Goal: Information Seeking & Learning: Learn about a topic

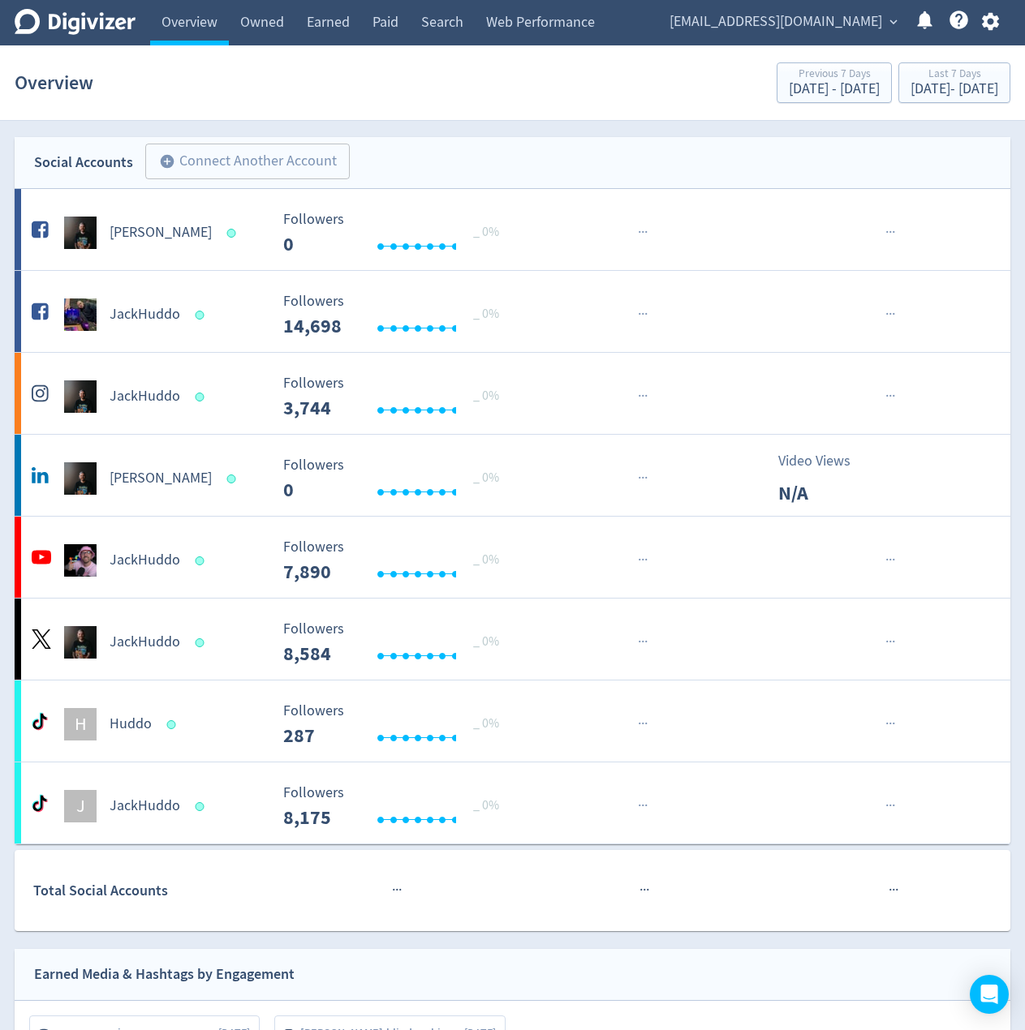
click at [741, 15] on span "[EMAIL_ADDRESS][DOMAIN_NAME]" at bounding box center [775, 22] width 213 height 26
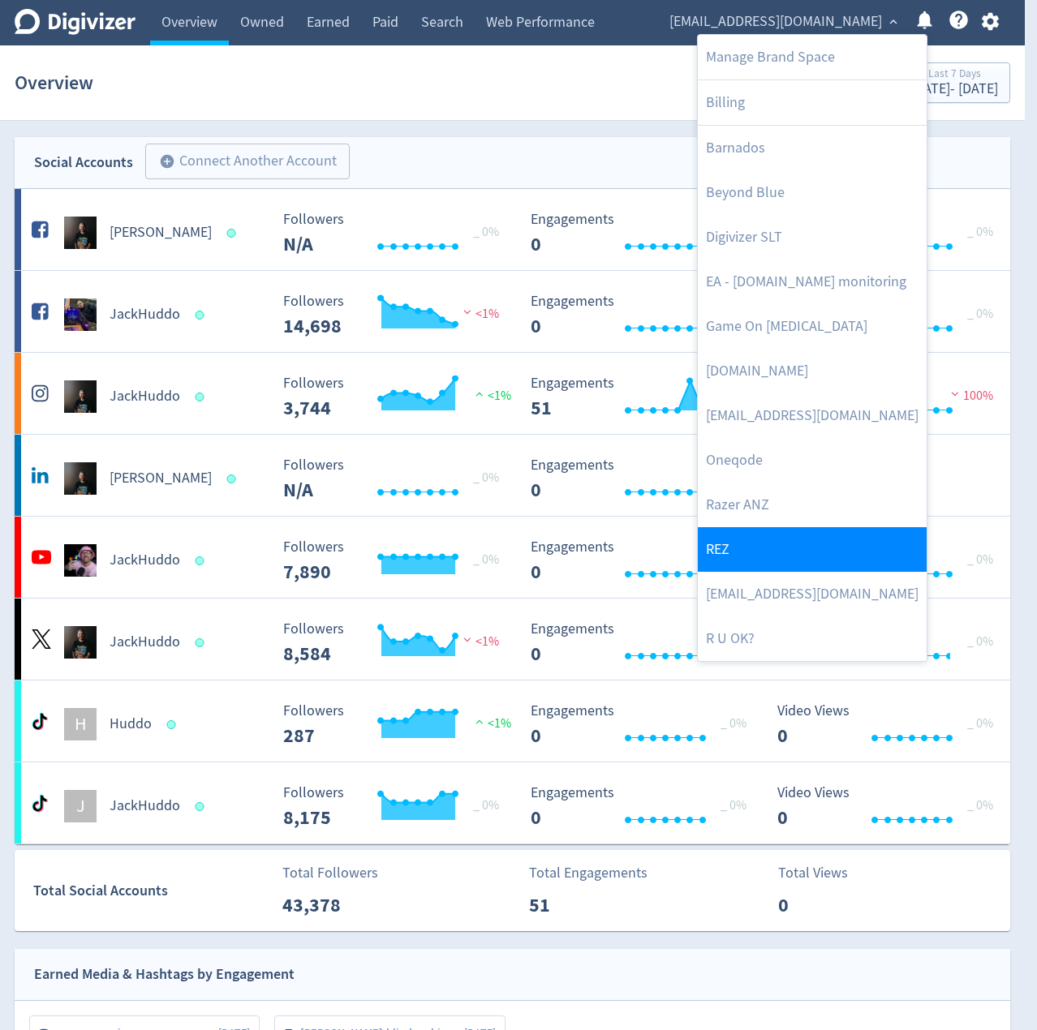
click at [760, 544] on link "REZ" at bounding box center [812, 549] width 229 height 45
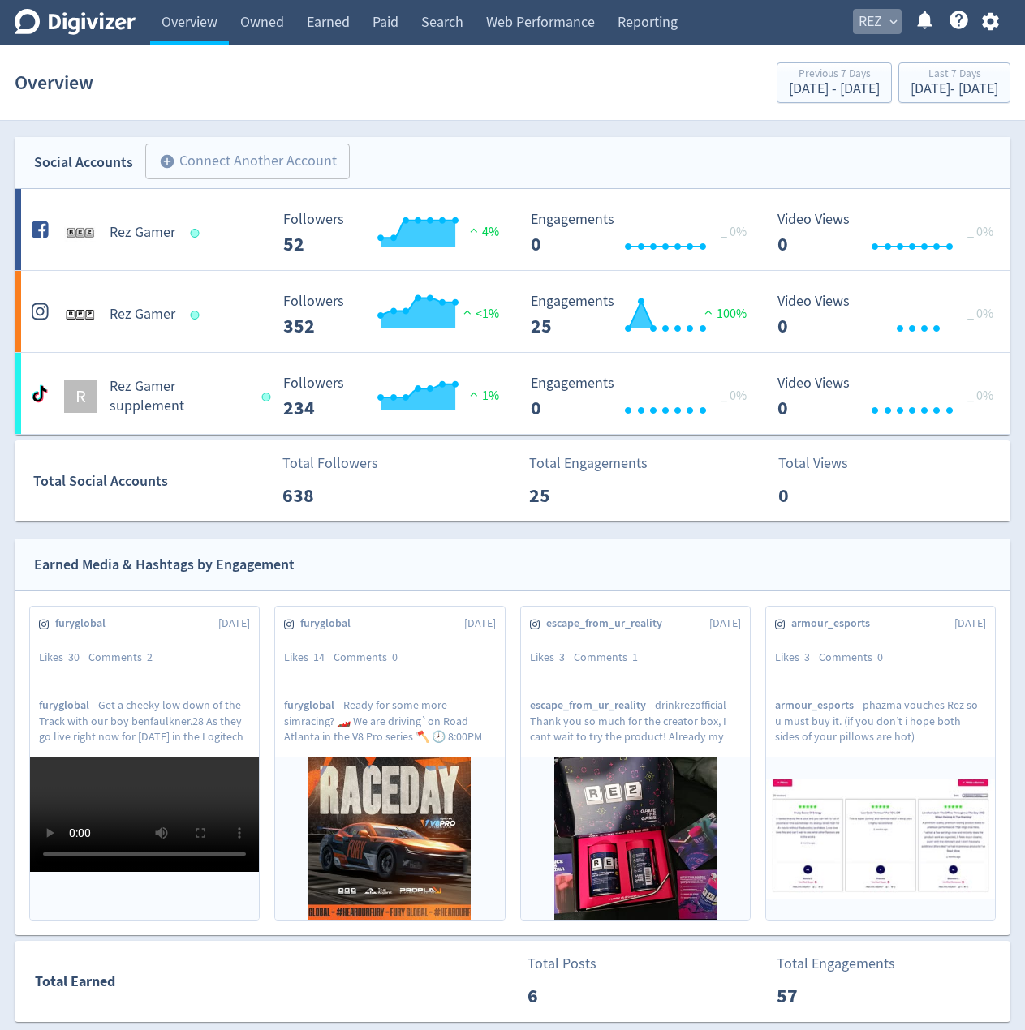
click at [868, 25] on span "REZ" at bounding box center [870, 22] width 24 height 26
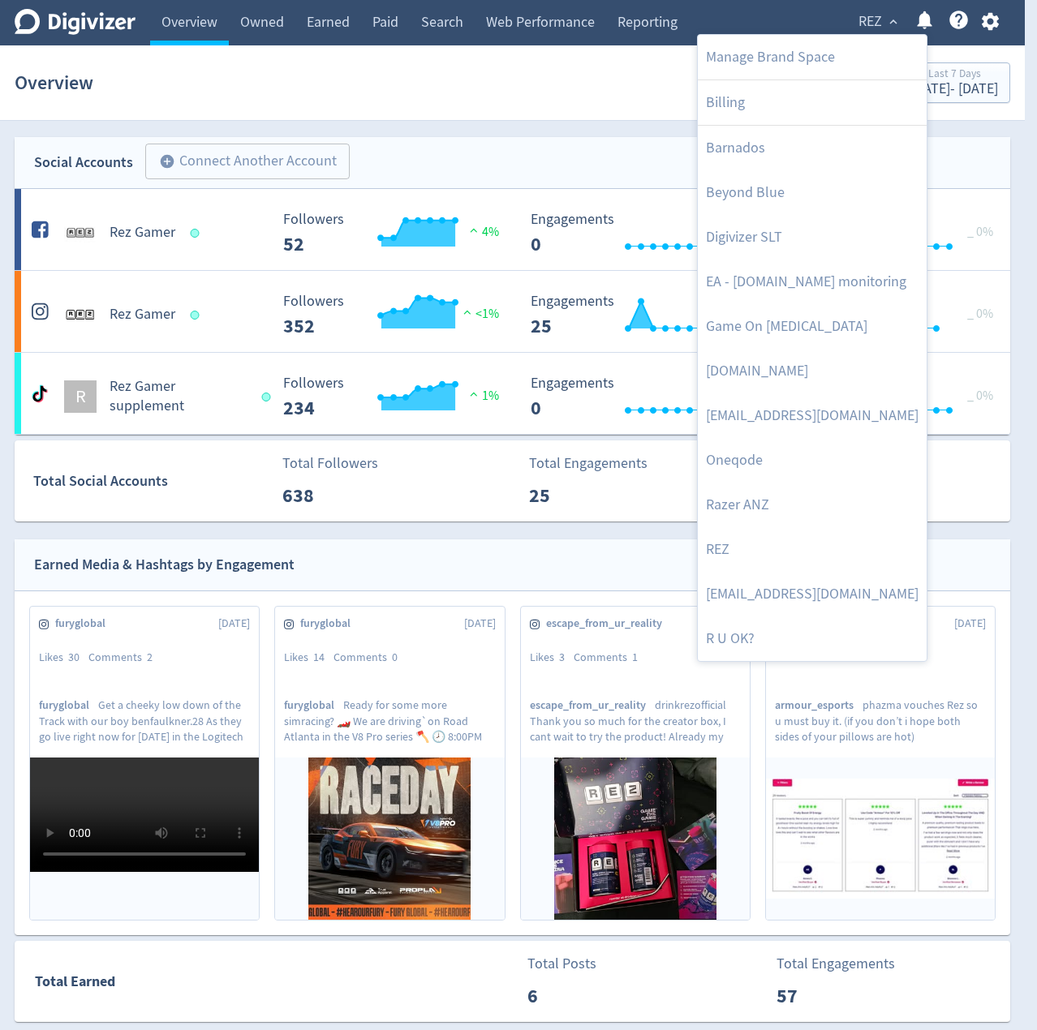
click at [595, 143] on div at bounding box center [518, 515] width 1037 height 1030
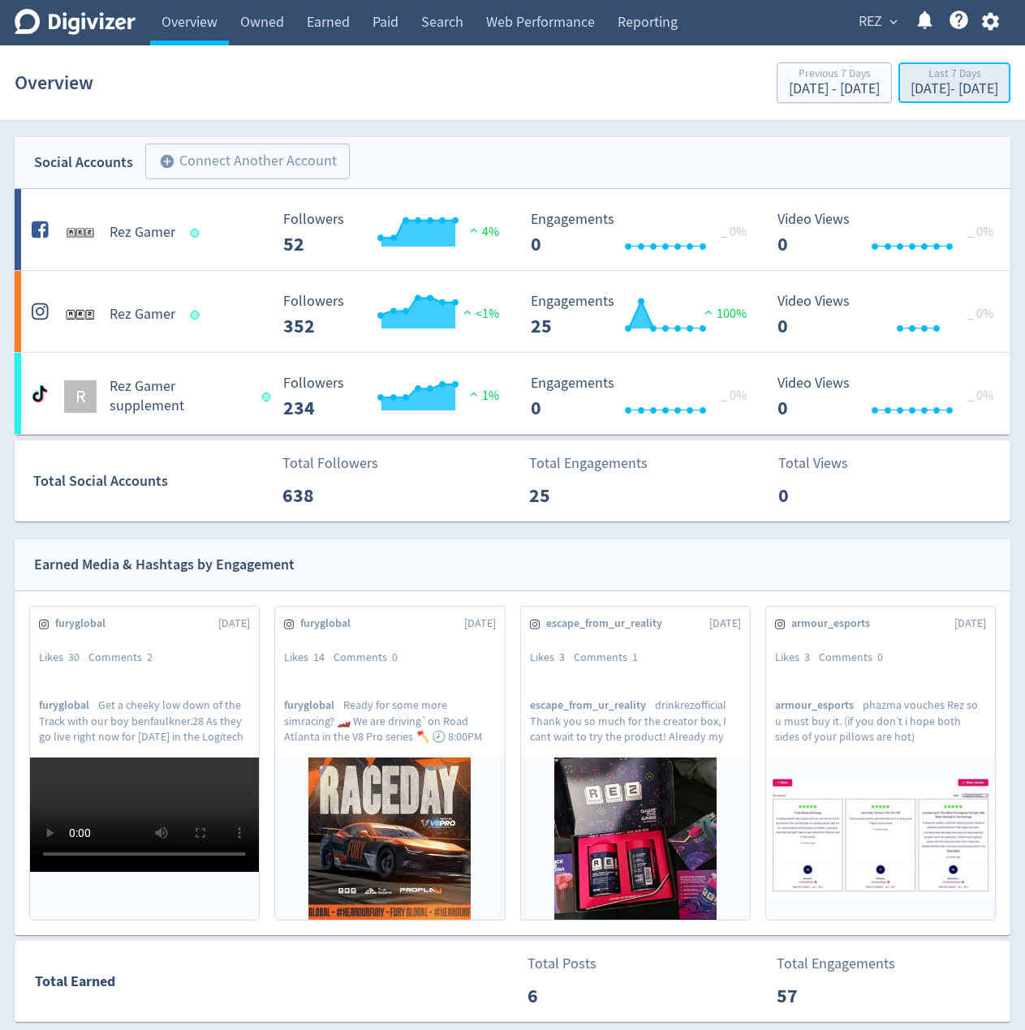
click at [933, 80] on div "Last 7 Days" at bounding box center [954, 75] width 88 height 14
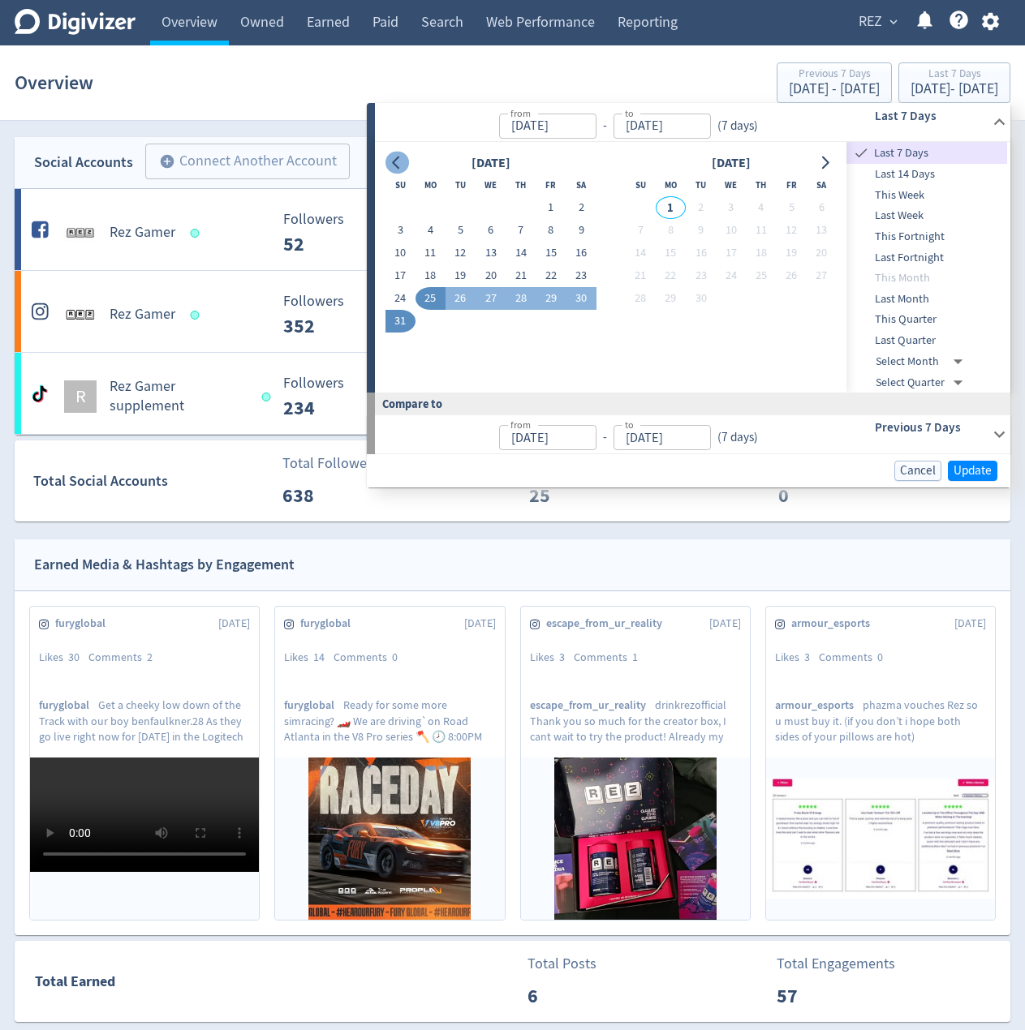
click at [402, 161] on icon "Go to previous month" at bounding box center [396, 163] width 13 height 13
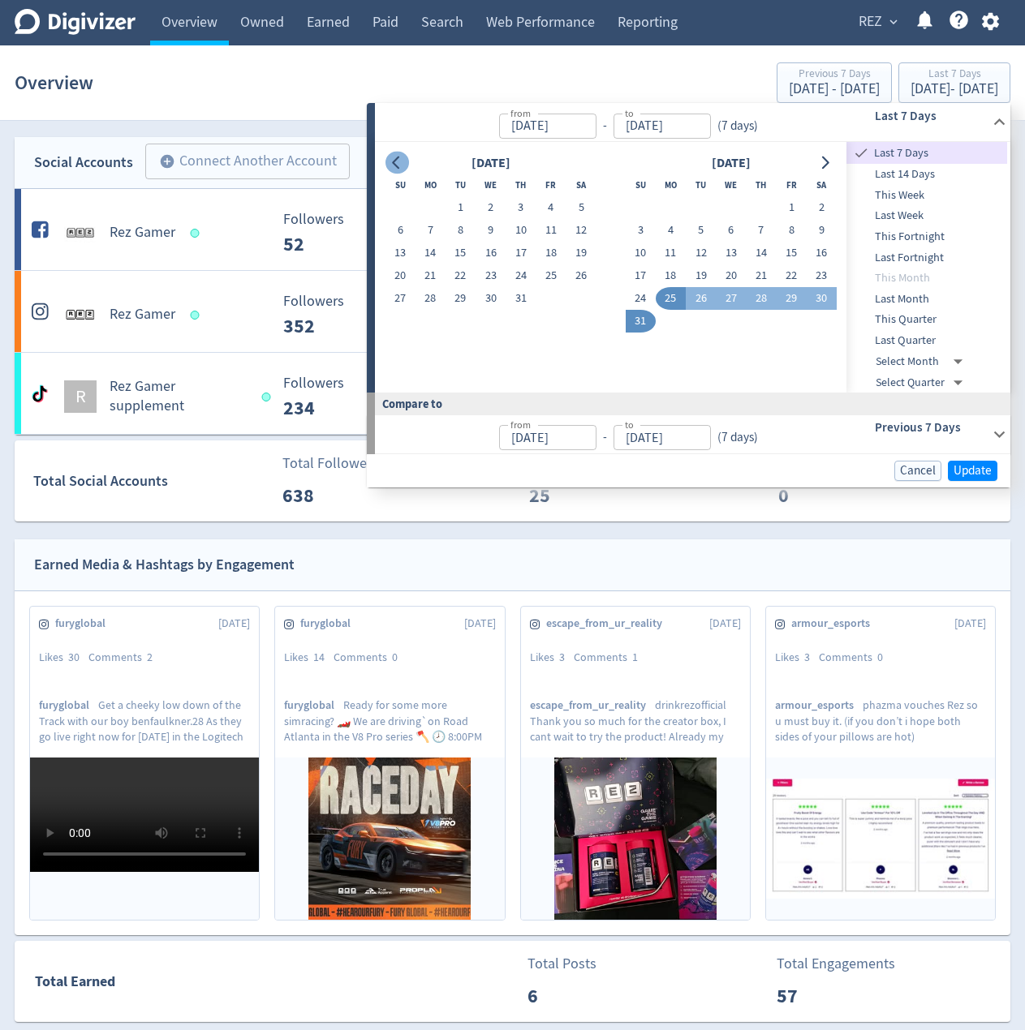
click at [402, 161] on icon "Go to previous month" at bounding box center [396, 163] width 13 height 13
click at [453, 203] on button "1" at bounding box center [460, 207] width 30 height 23
type input "[DATE]"
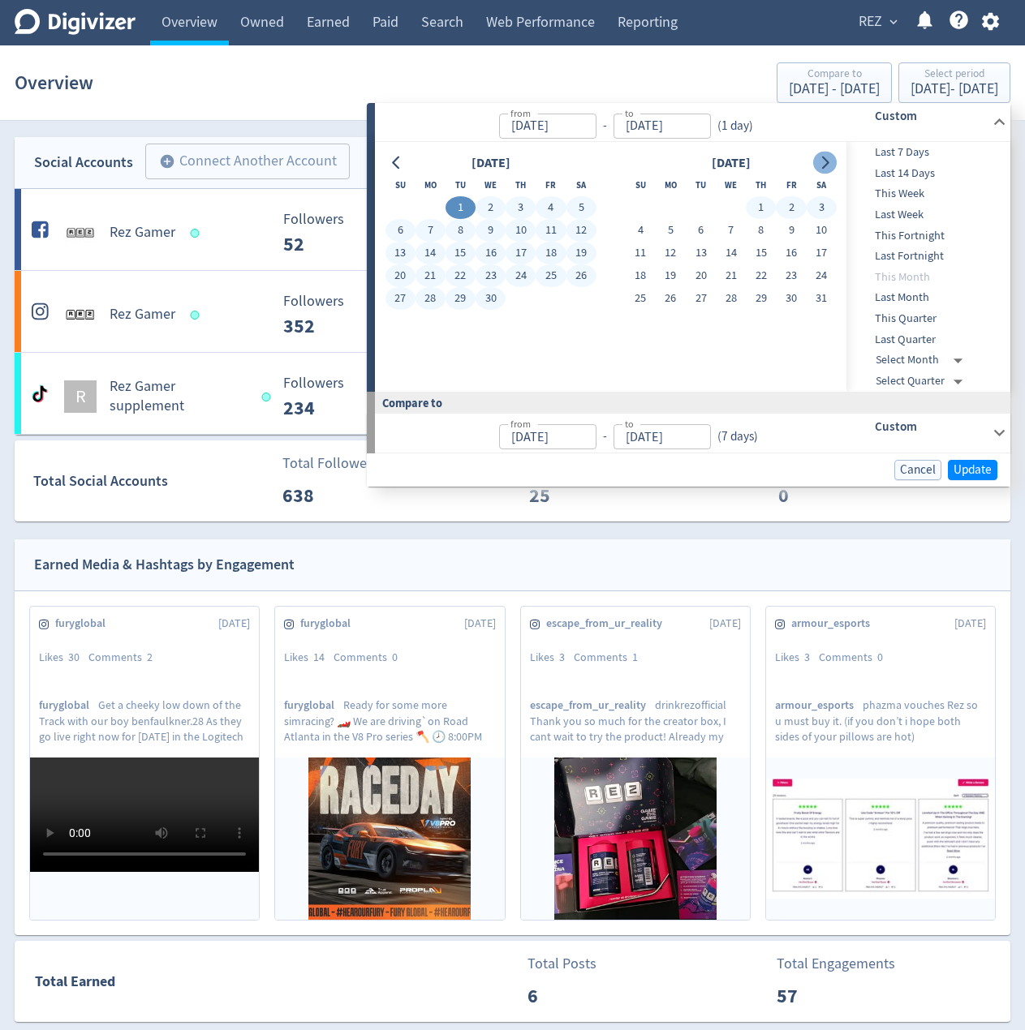
click at [820, 159] on icon "Go to next month" at bounding box center [824, 163] width 13 height 13
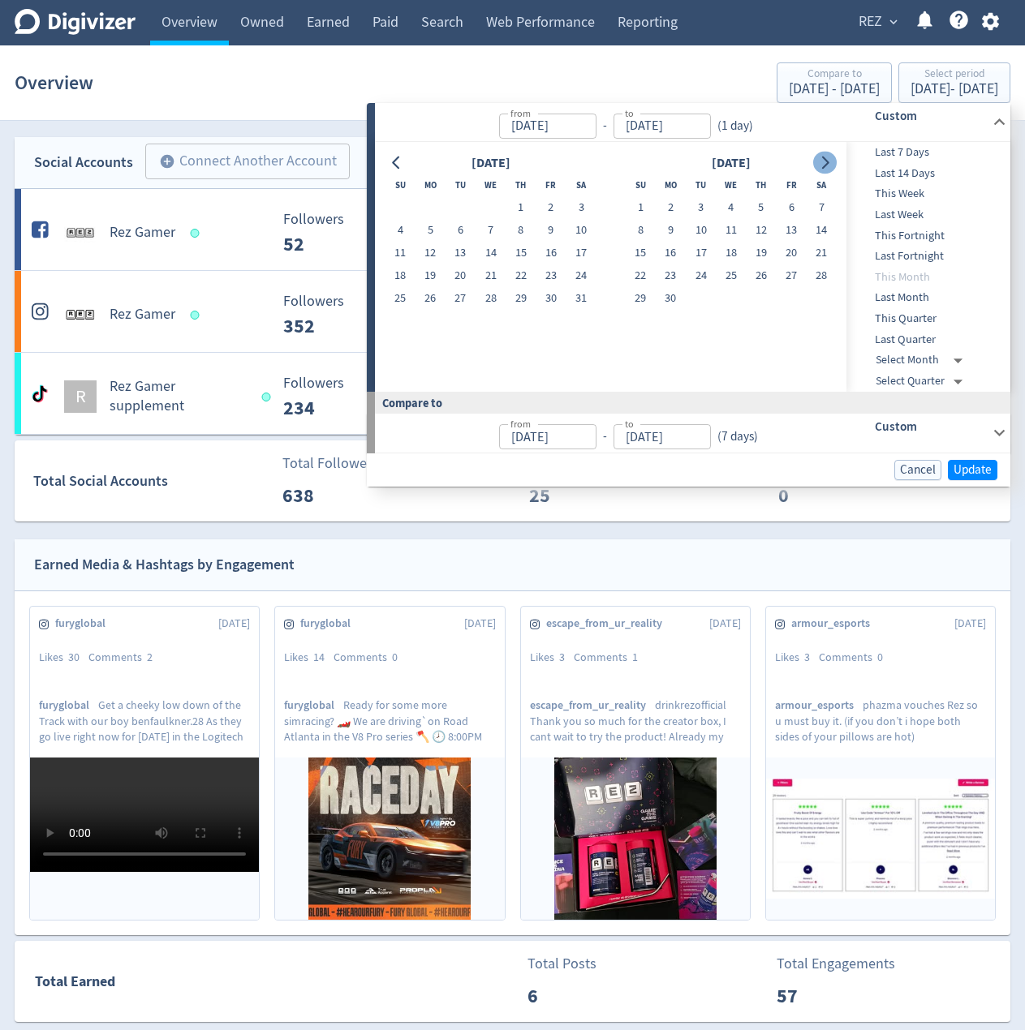
click at [820, 160] on icon "Go to next month" at bounding box center [824, 163] width 13 height 13
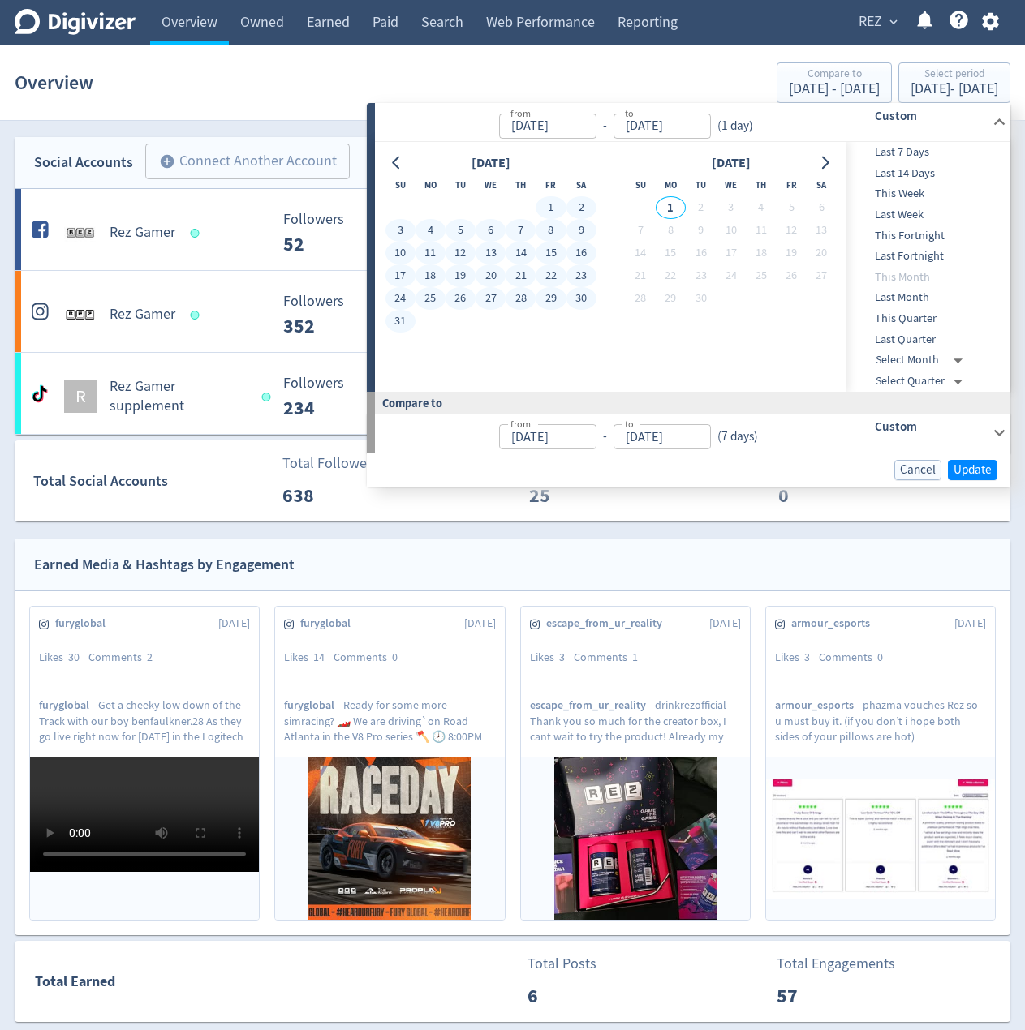
click at [397, 324] on button "31" at bounding box center [400, 321] width 30 height 23
type input "[DATE]"
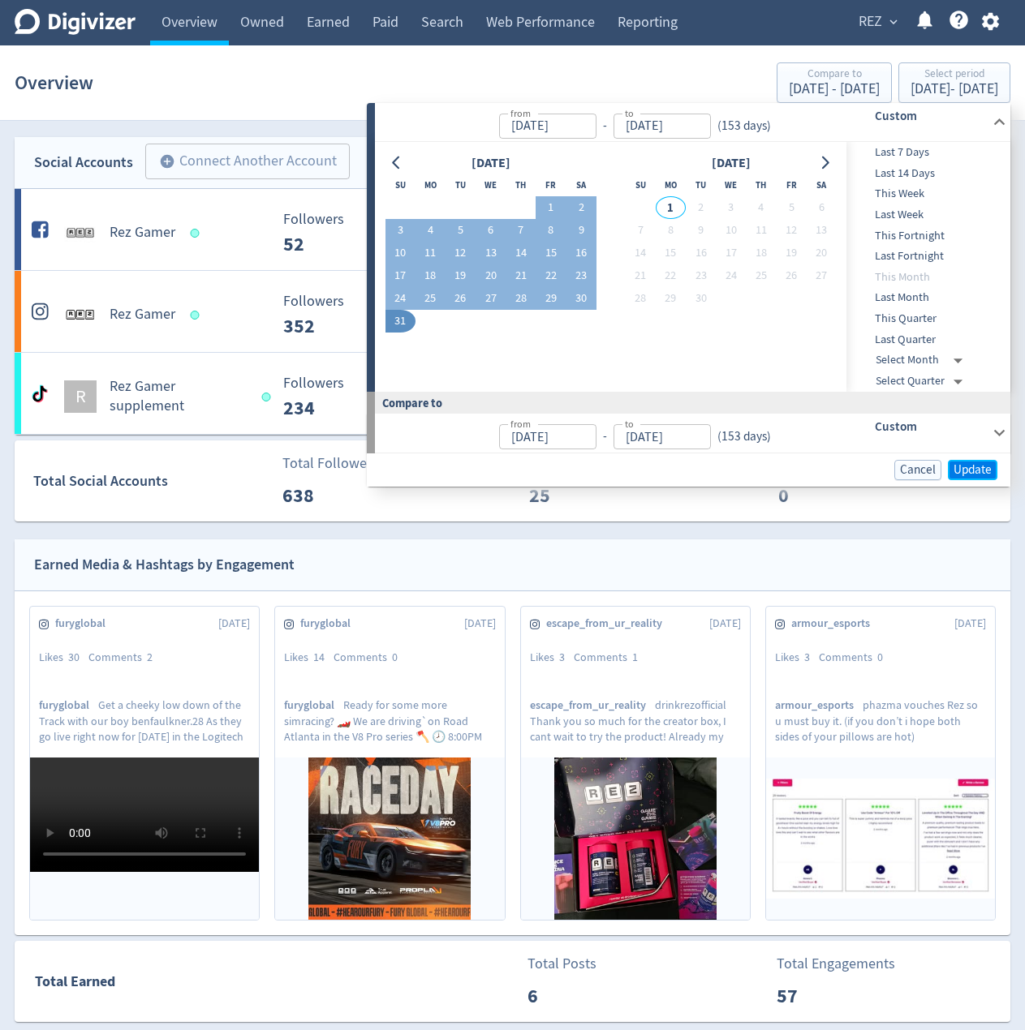
click at [969, 471] on span "Update" at bounding box center [972, 470] width 38 height 12
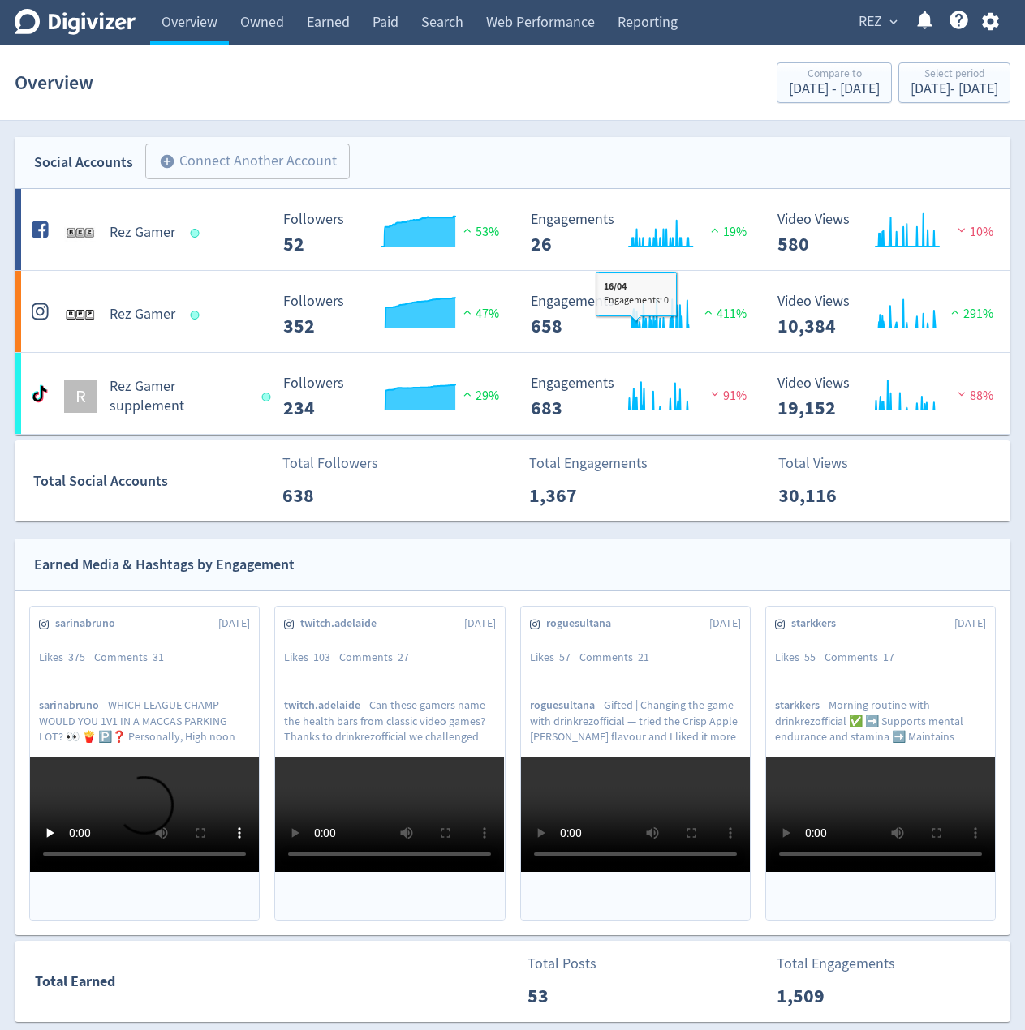
click at [423, 161] on div "Social Accounts add_circle Connect Another Account add_circle" at bounding box center [512, 163] width 995 height 52
click at [424, 154] on div "Social Accounts add_circle Connect Another Account add_circle" at bounding box center [512, 163] width 995 height 52
click at [519, 557] on div "Earned Media & Hashtags by Engagement" at bounding box center [512, 565] width 995 height 52
click at [317, 28] on link "Earned" at bounding box center [328, 22] width 66 height 45
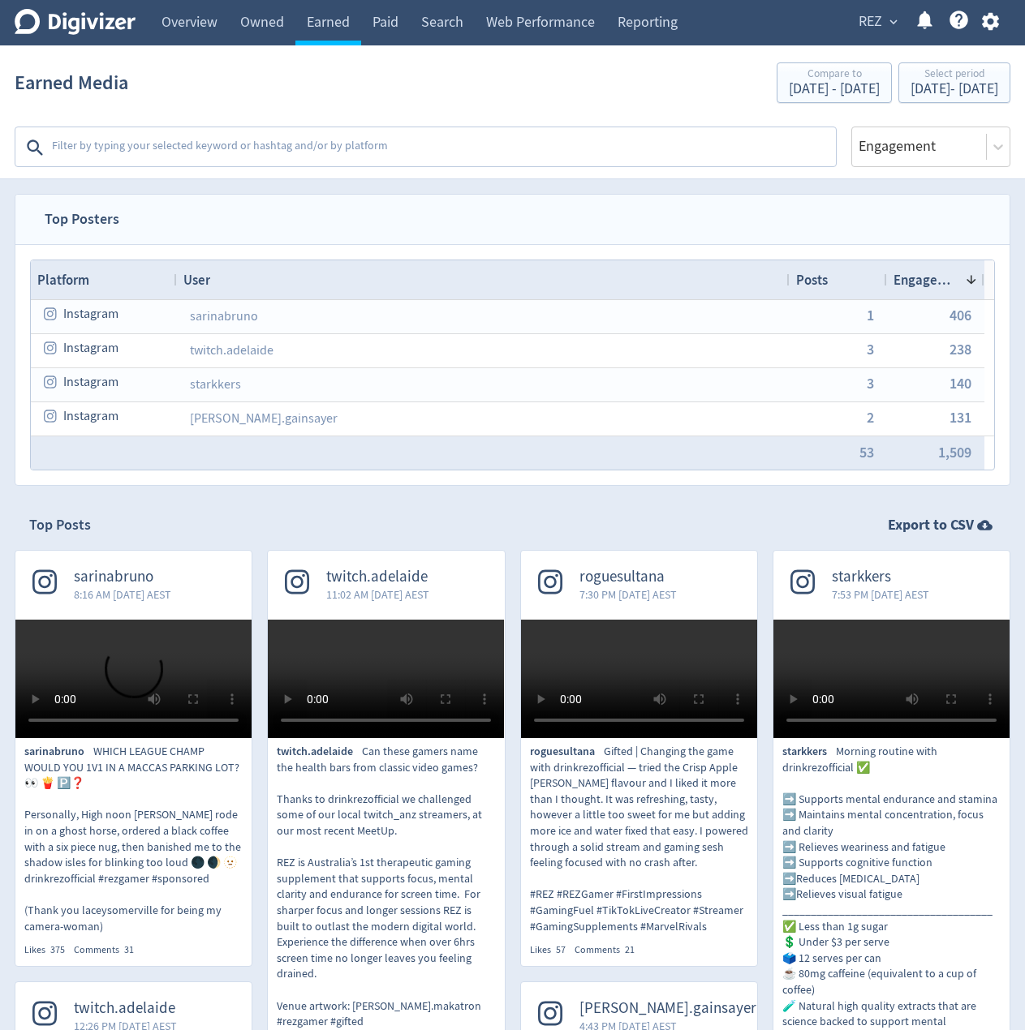
click at [505, 530] on div "Top Posts Export to CSV" at bounding box center [512, 525] width 966 height 20
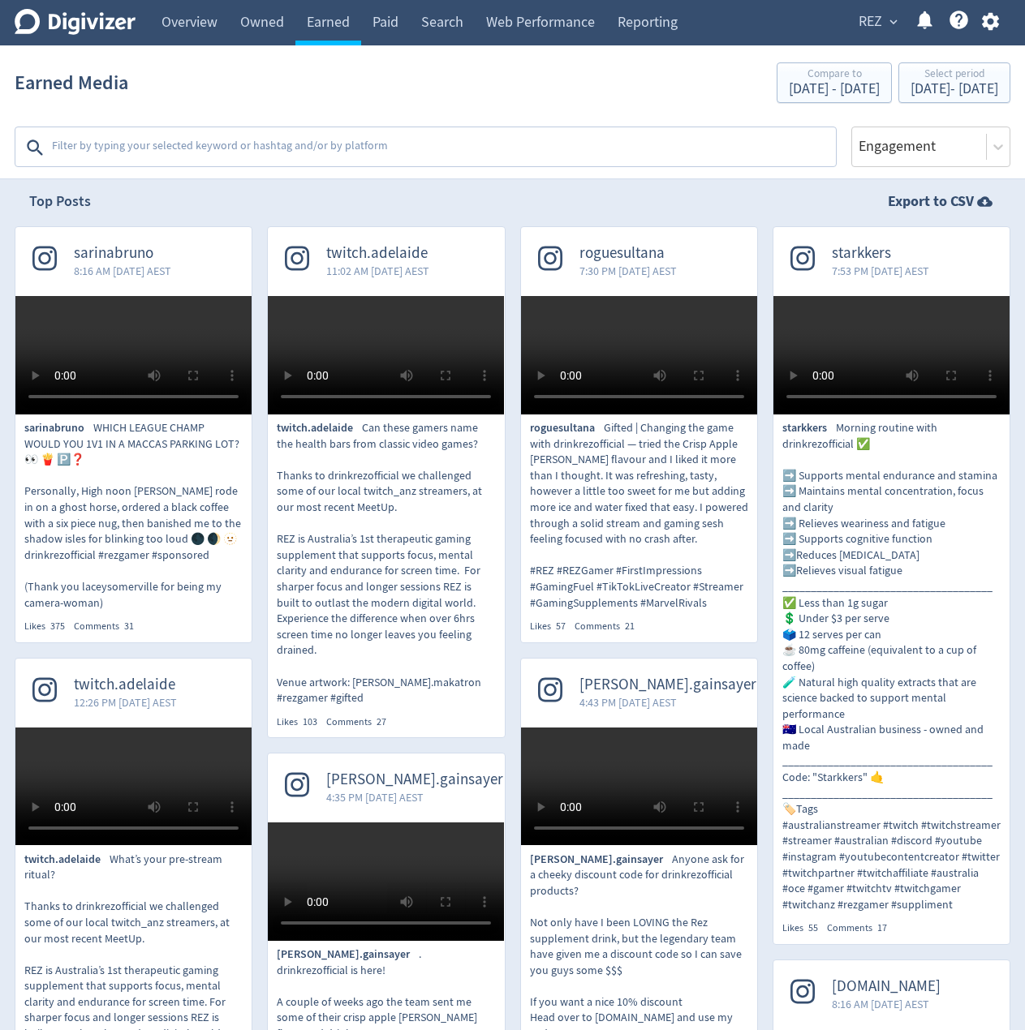
scroll to position [324, 0]
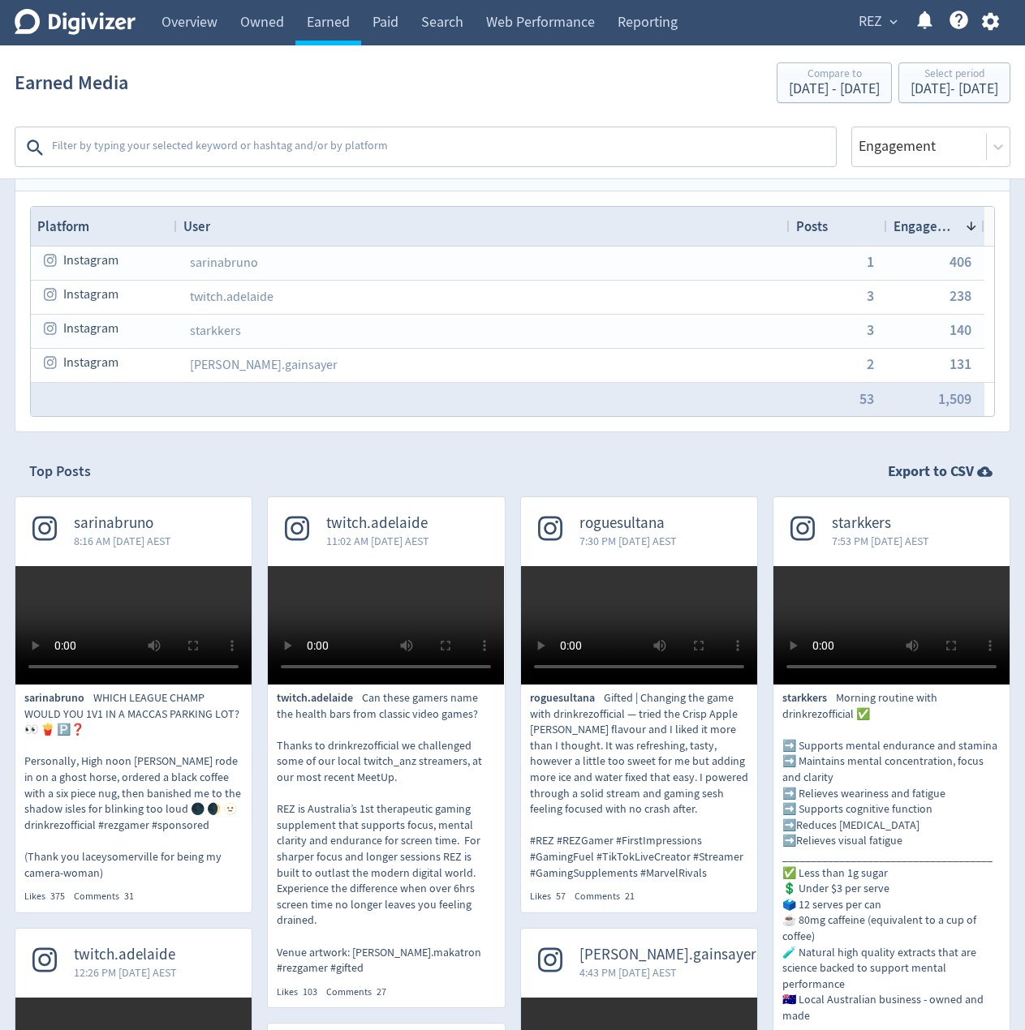
scroll to position [0, 0]
